Goal: Task Accomplishment & Management: Use online tool/utility

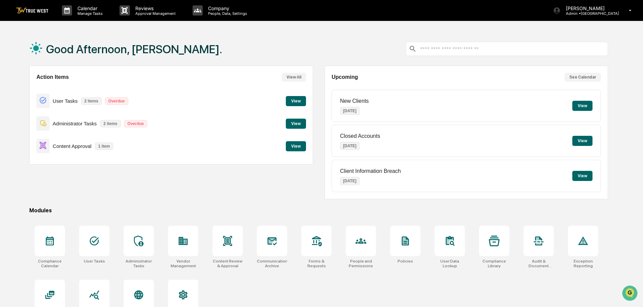
click at [288, 146] on button "View" at bounding box center [296, 146] width 20 height 10
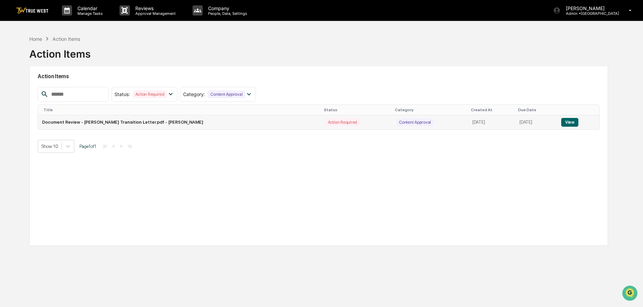
click at [565, 122] on button "View" at bounding box center [570, 122] width 17 height 9
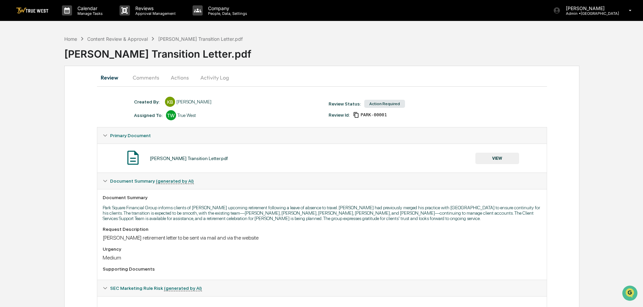
scroll to position [35, 0]
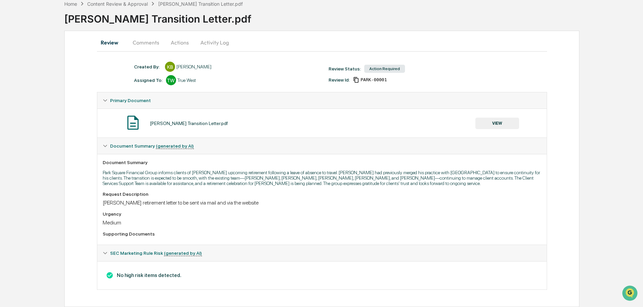
click at [493, 125] on button "VIEW" at bounding box center [498, 123] width 44 height 11
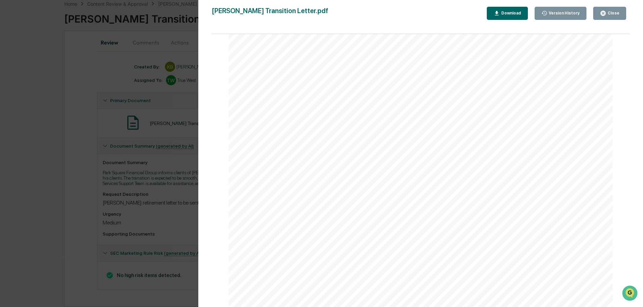
scroll to position [240, 0]
click at [96, 71] on div "Version History [DATE] 08:21 PM [PERSON_NAME] Transition Letter.pdf Close Versi…" at bounding box center [321, 153] width 643 height 307
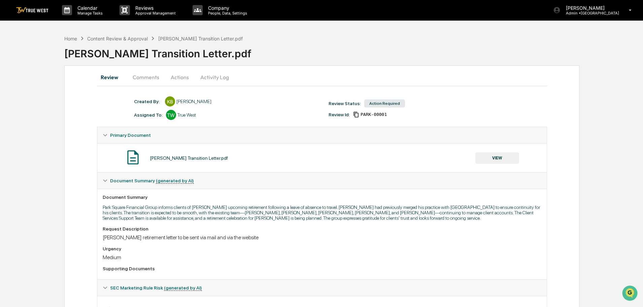
scroll to position [0, 0]
click at [178, 77] on button "Actions" at bounding box center [180, 77] width 30 height 16
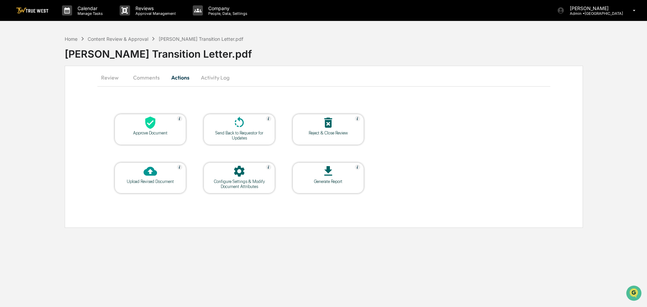
click at [149, 126] on icon at bounding box center [150, 123] width 10 height 12
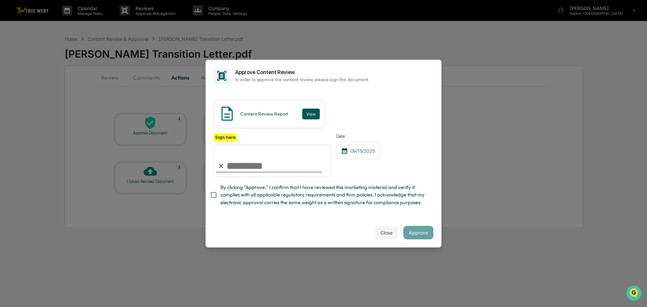
click at [309, 112] on button "View" at bounding box center [311, 113] width 18 height 11
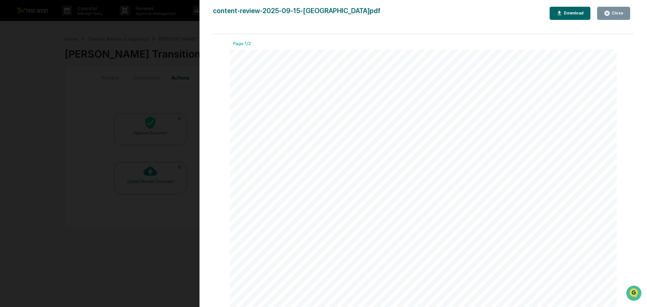
click at [175, 28] on div "Version History [DATE] 09:51 PM [PERSON_NAME] content-review-2025-09-15-KailaBr…" at bounding box center [323, 153] width 647 height 307
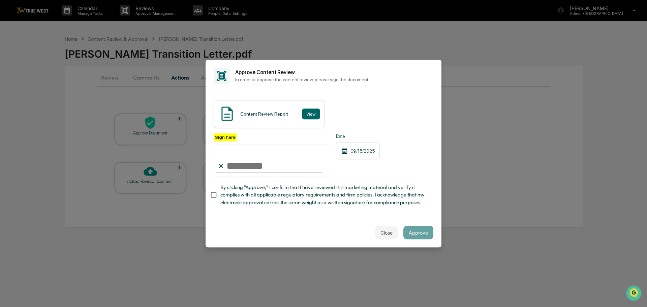
click at [264, 162] on input "Sign here" at bounding box center [273, 161] width 118 height 32
type input "**********"
click at [427, 234] on button "Approve" at bounding box center [418, 232] width 30 height 13
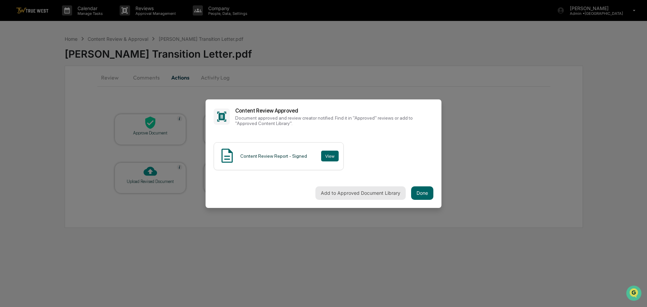
click at [359, 194] on button "Add to Approved Document Library" at bounding box center [360, 192] width 90 height 13
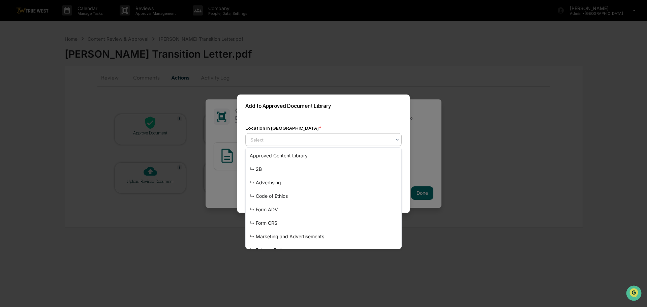
click at [316, 138] on div at bounding box center [320, 139] width 141 height 7
click at [301, 237] on div "↳ Marketing and Advertisements" at bounding box center [324, 236] width 156 height 13
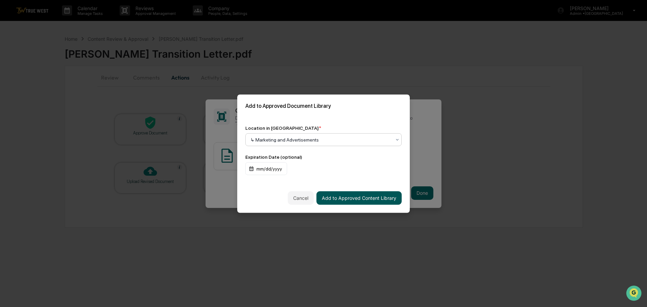
click at [338, 196] on button "Add to Approved Content Library" at bounding box center [358, 197] width 85 height 13
